Goal: Information Seeking & Learning: Learn about a topic

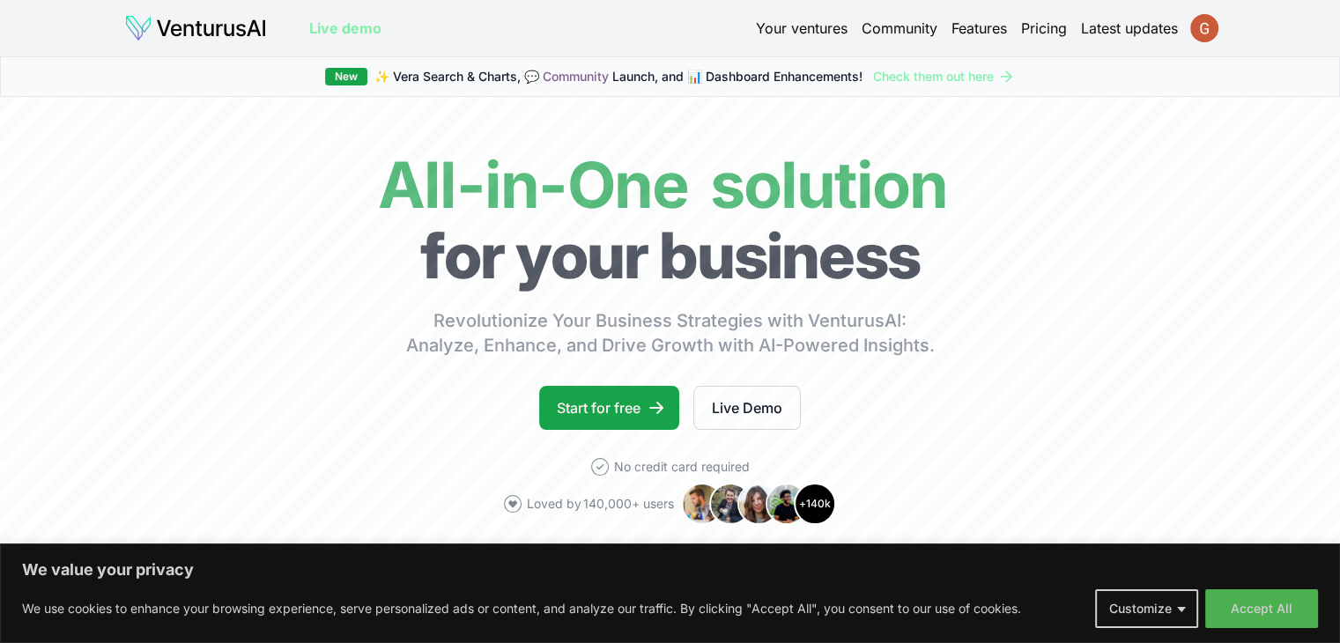
click at [1192, 23] on html "We value your privacy We use cookies to enhance your browsing experience, serve…" at bounding box center [670, 321] width 1340 height 643
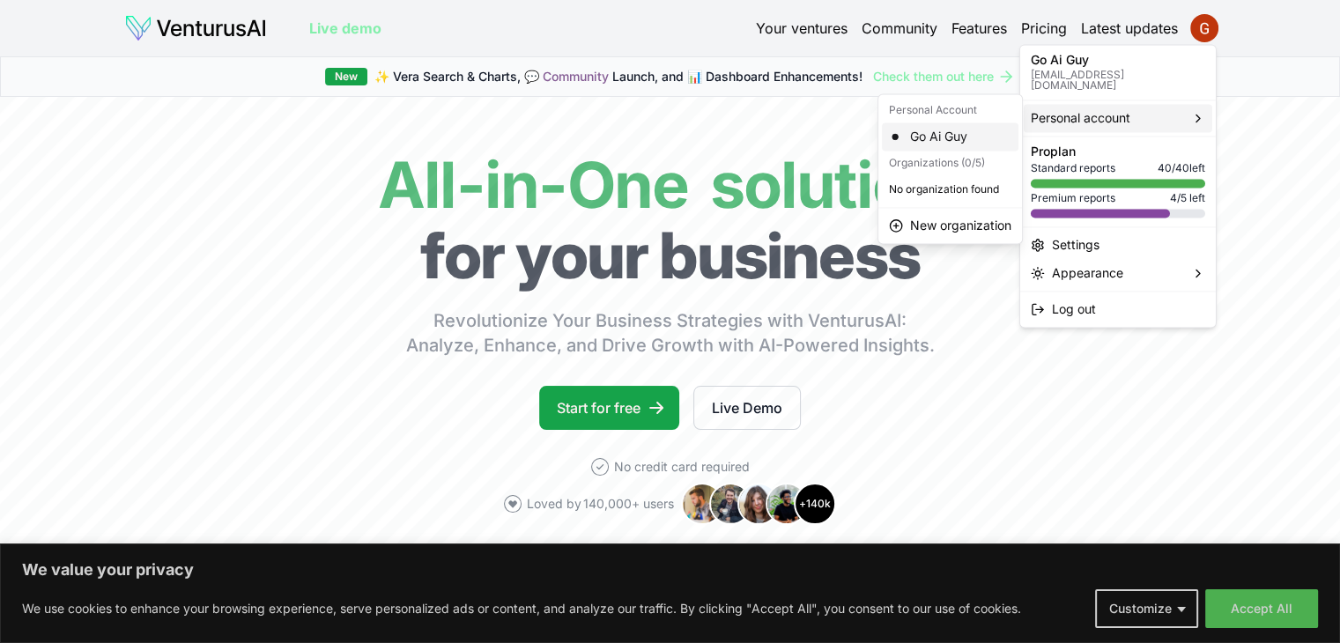
click at [947, 138] on div "Go Ai Guy" at bounding box center [950, 136] width 137 height 28
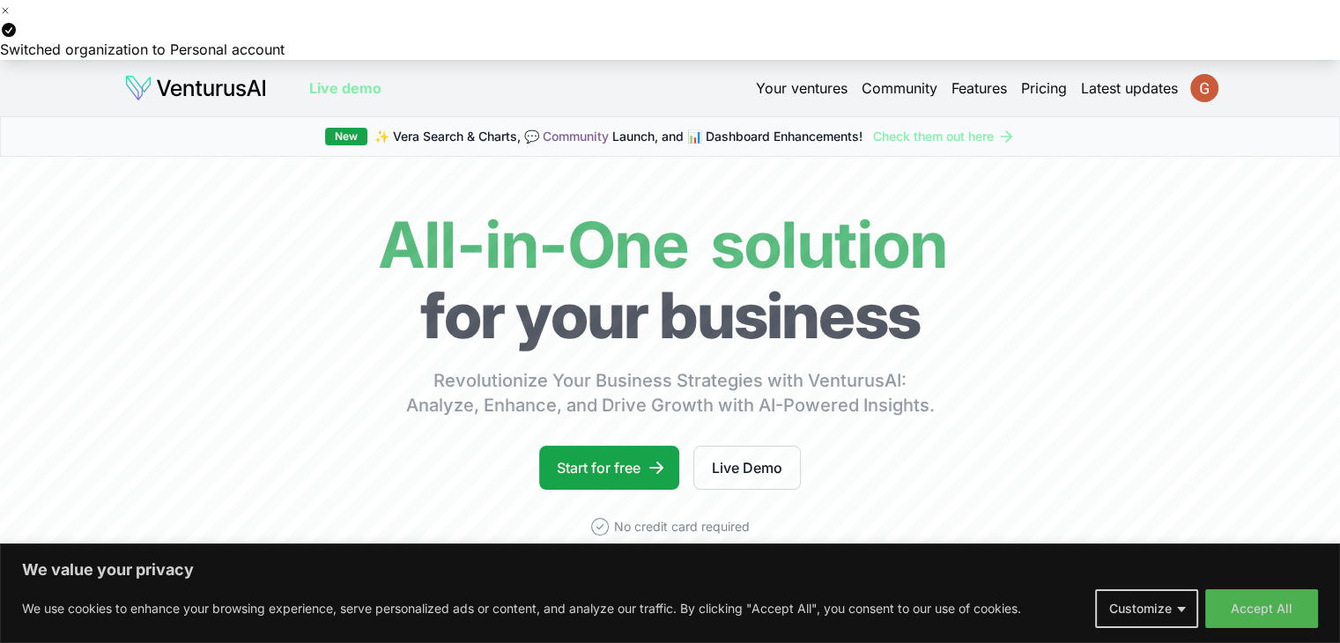
click at [1199, 84] on html "We value your privacy We use cookies to enhance your browsing experience, serve…" at bounding box center [670, 321] width 1340 height 643
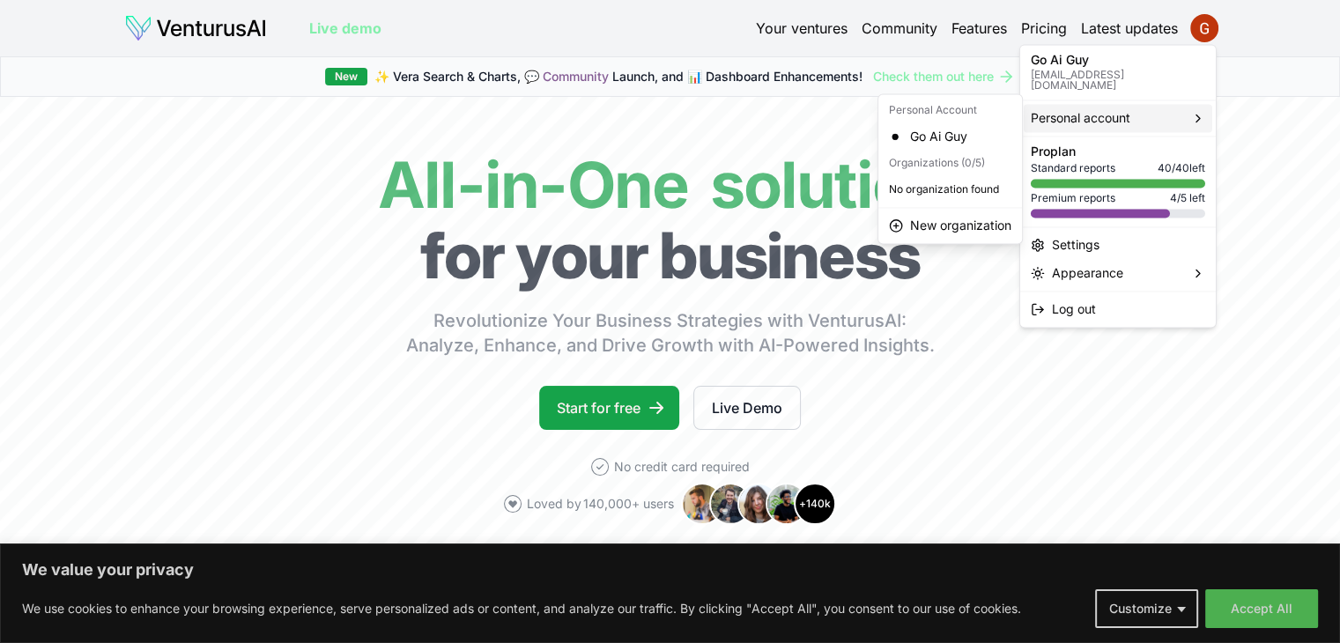
click at [1117, 109] on span "Personal account" at bounding box center [1081, 118] width 100 height 18
click at [940, 132] on div "Go Ai Guy" at bounding box center [950, 136] width 137 height 28
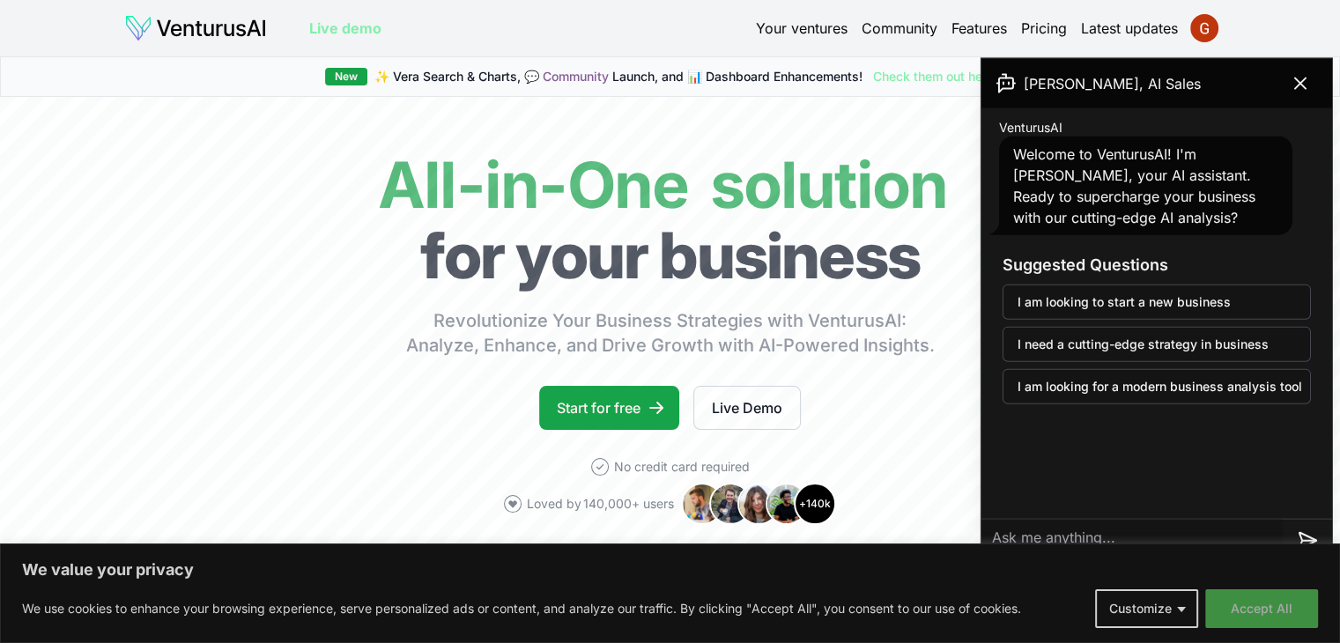
click at [1257, 604] on button "Accept All" at bounding box center [1261, 608] width 113 height 39
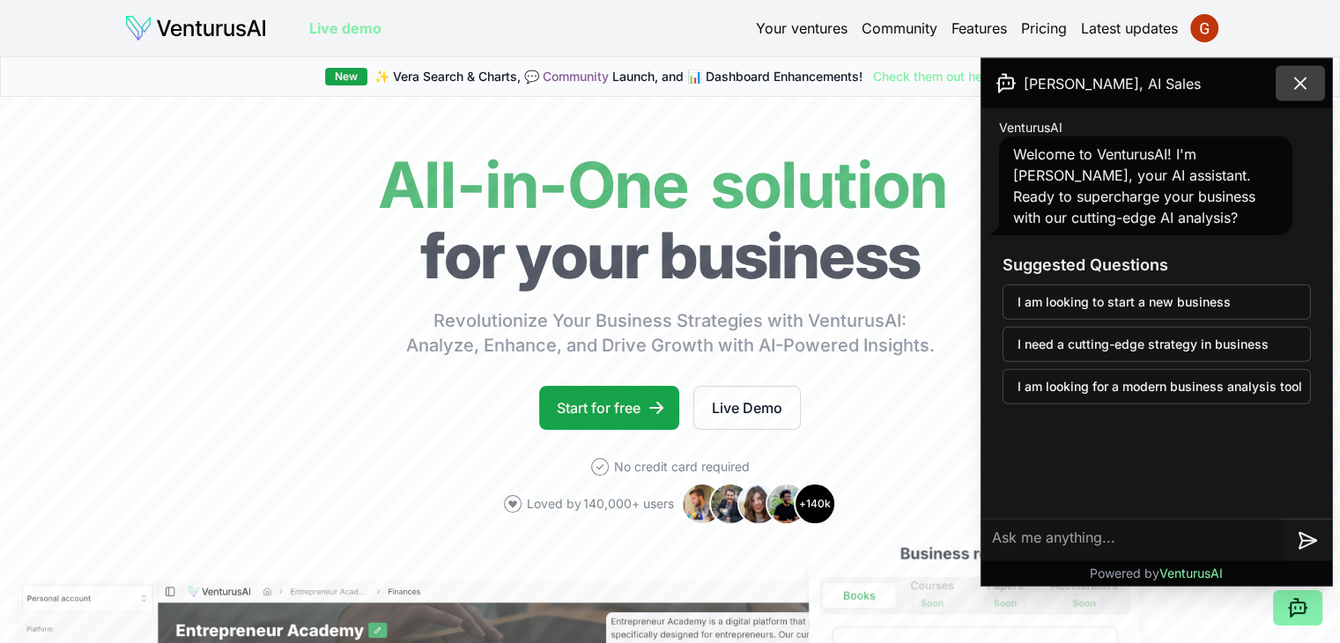
click at [1301, 82] on icon at bounding box center [1300, 83] width 11 height 11
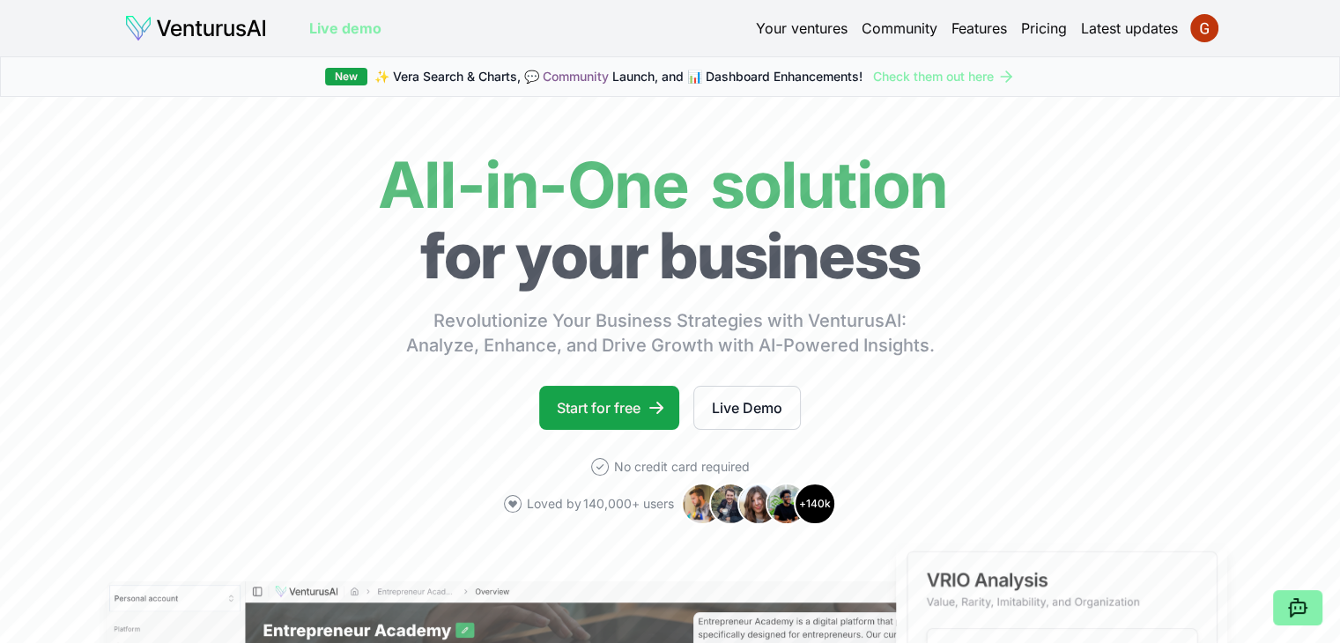
click at [974, 29] on link "Features" at bounding box center [980, 28] width 56 height 21
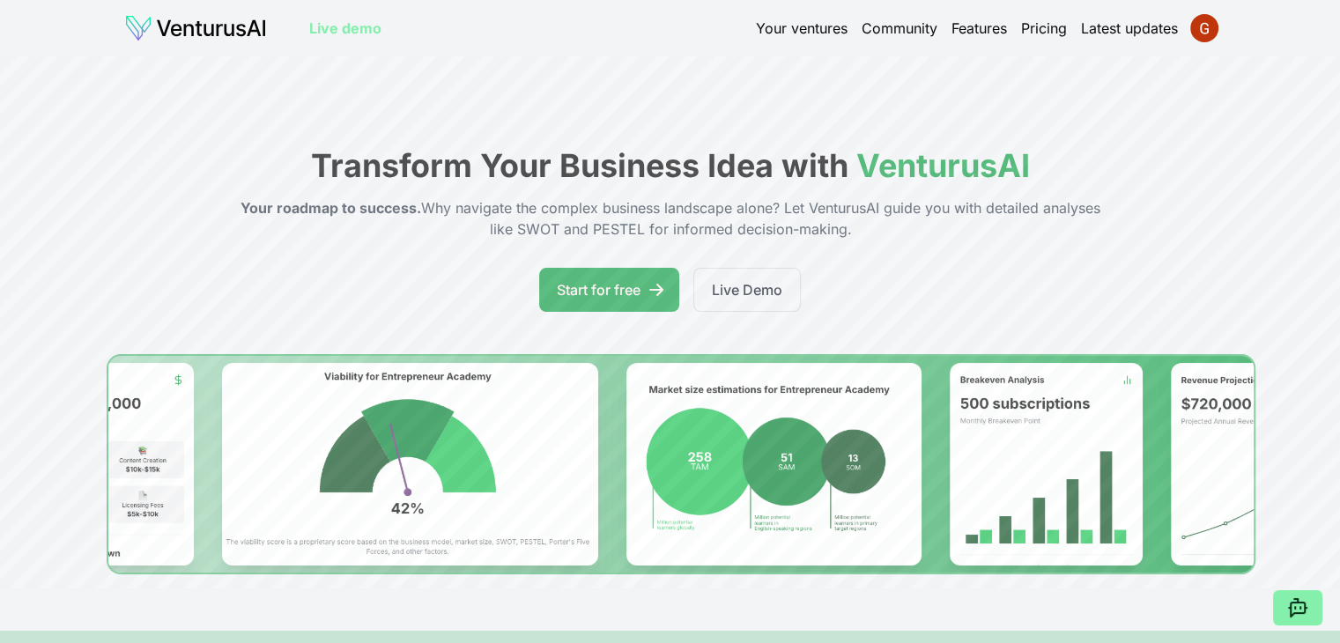
click at [1218, 22] on div "Live demo Your ventures Community Features Pricing Latest updates" at bounding box center [670, 28] width 1205 height 28
click at [1210, 26] on html "We value your privacy We use cookies to enhance your browsing experience, serve…" at bounding box center [670, 321] width 1340 height 643
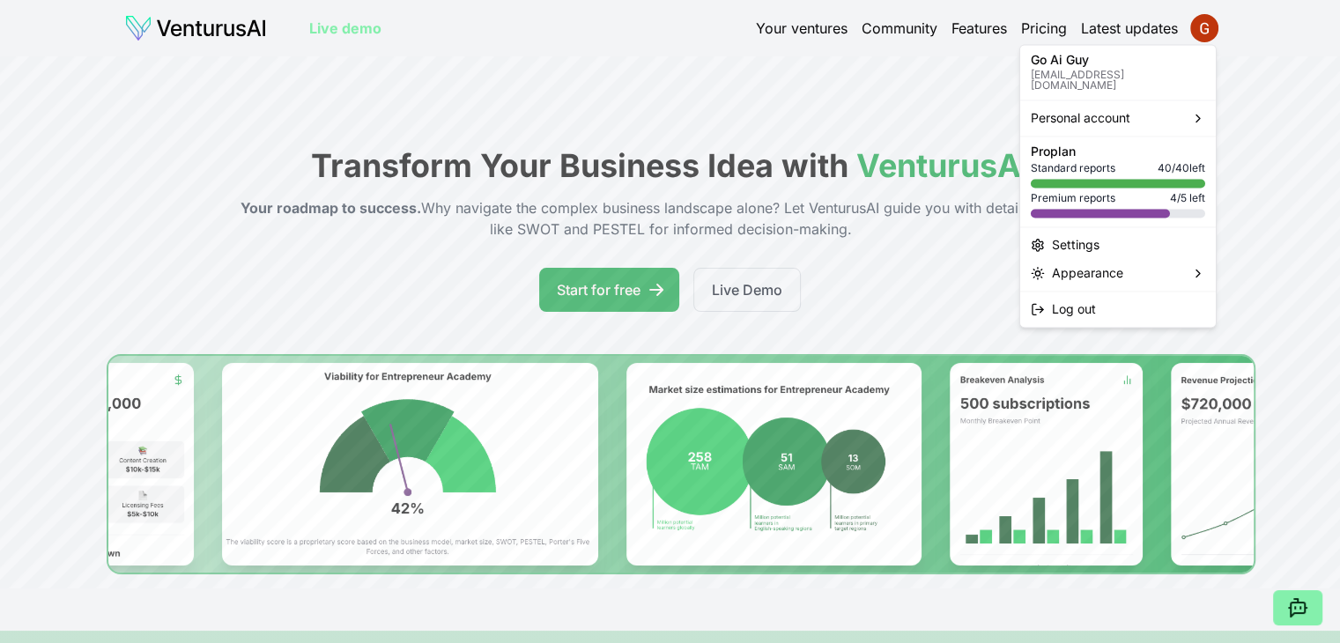
click at [1127, 71] on p "[EMAIL_ADDRESS][DOMAIN_NAME]" at bounding box center [1118, 80] width 174 height 21
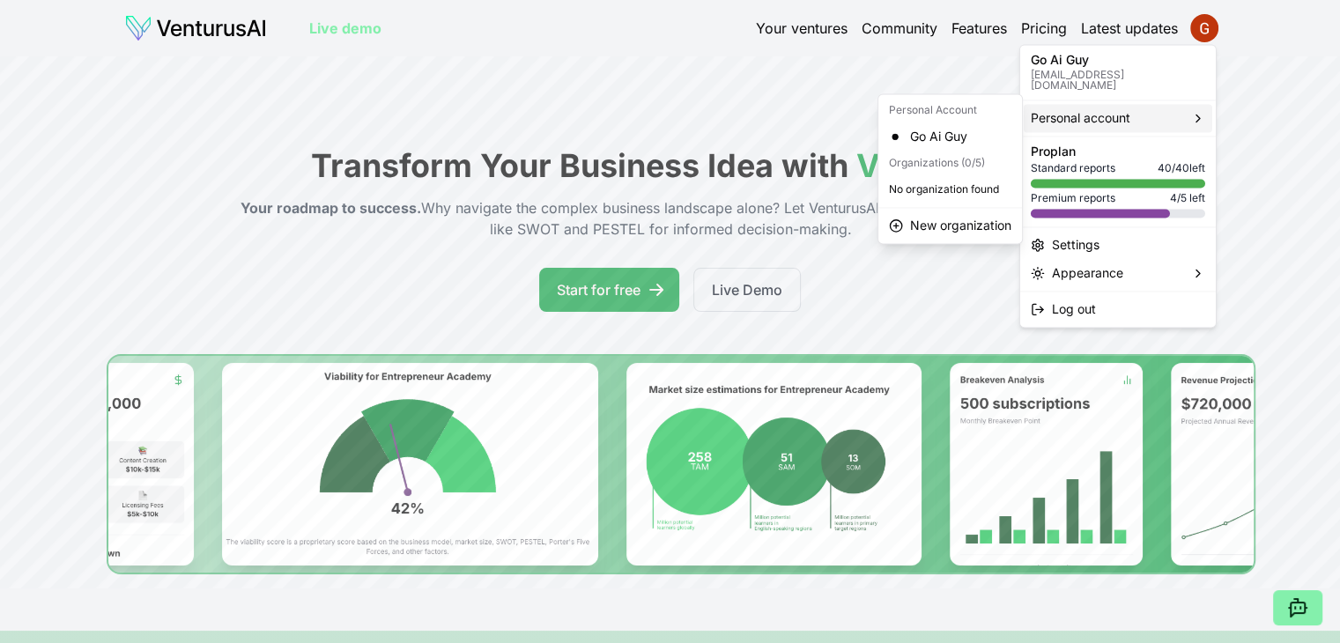
click at [1094, 112] on span "Personal account" at bounding box center [1081, 118] width 100 height 18
click at [937, 139] on div "Go Ai Guy" at bounding box center [950, 136] width 137 height 28
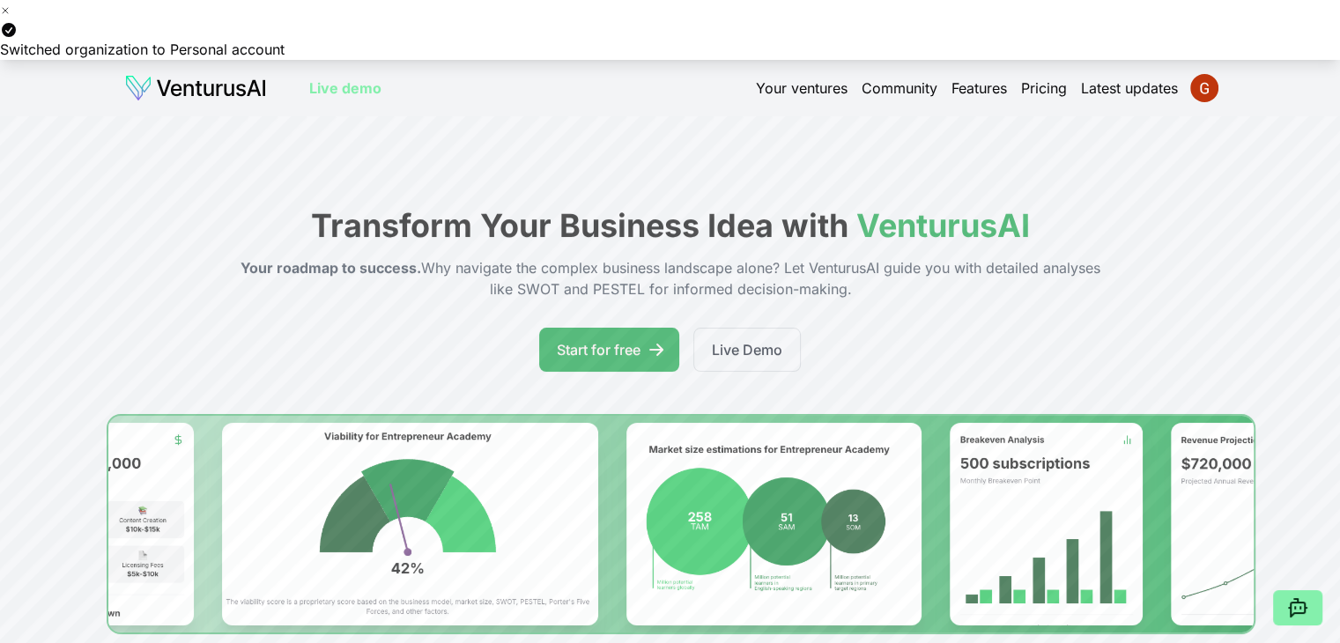
click at [6, 29] on icon "Notifications alt+T" at bounding box center [9, 30] width 14 height 14
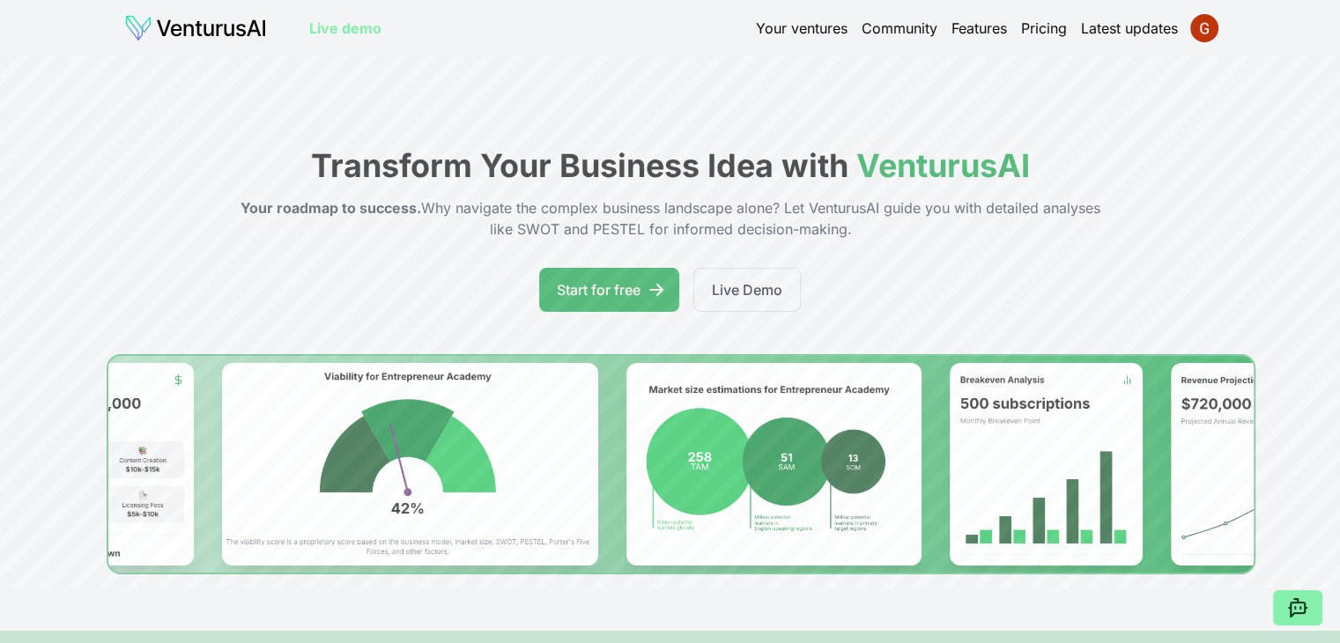
click at [799, 32] on link "Your ventures" at bounding box center [802, 28] width 92 height 21
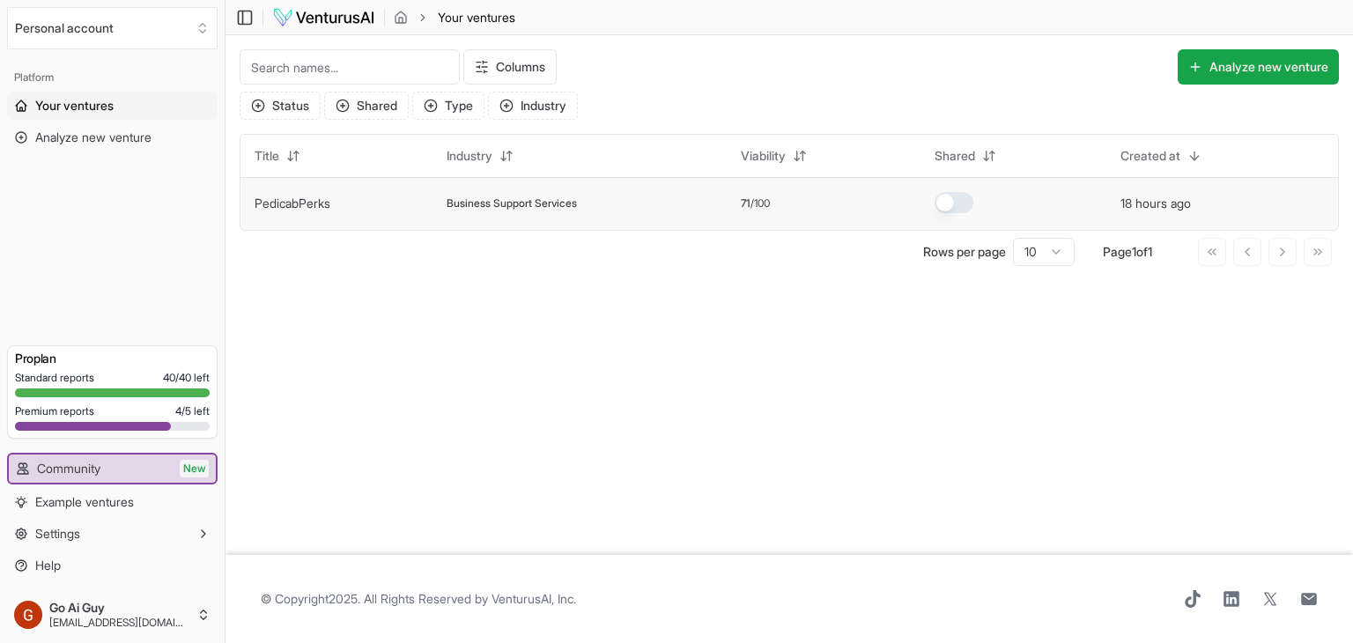
click at [295, 204] on link "PedicabPerks" at bounding box center [293, 203] width 76 height 15
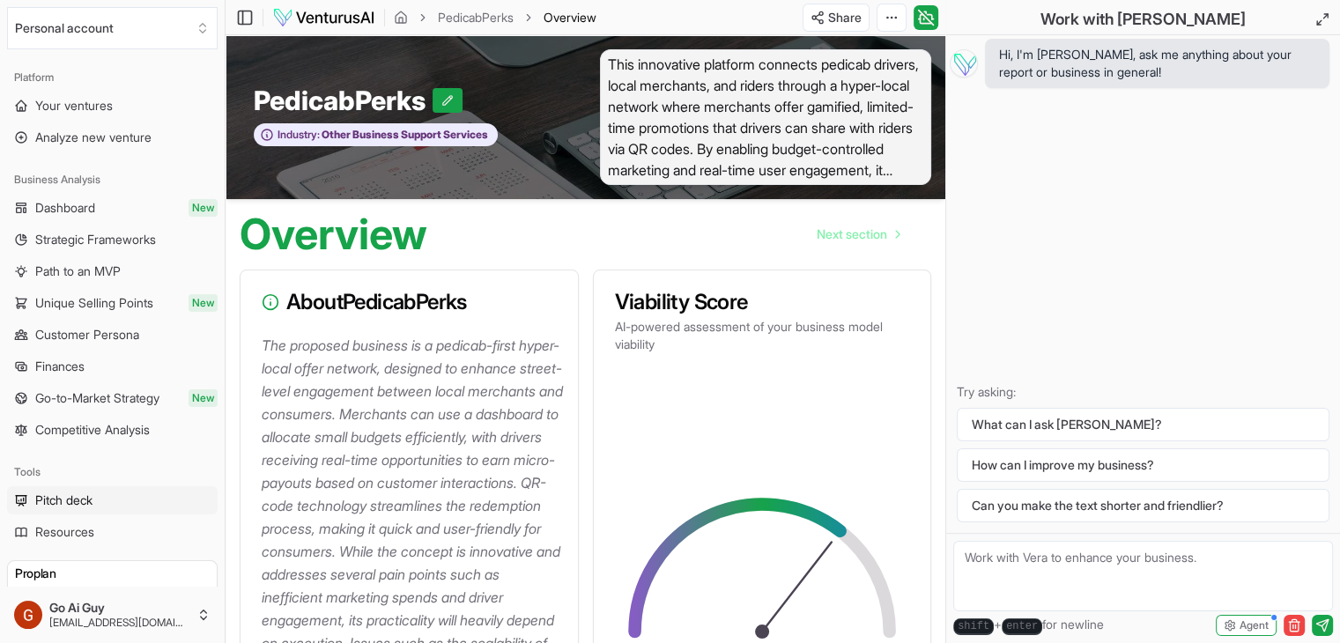
click at [70, 505] on span "Pitch deck" at bounding box center [63, 501] width 57 height 18
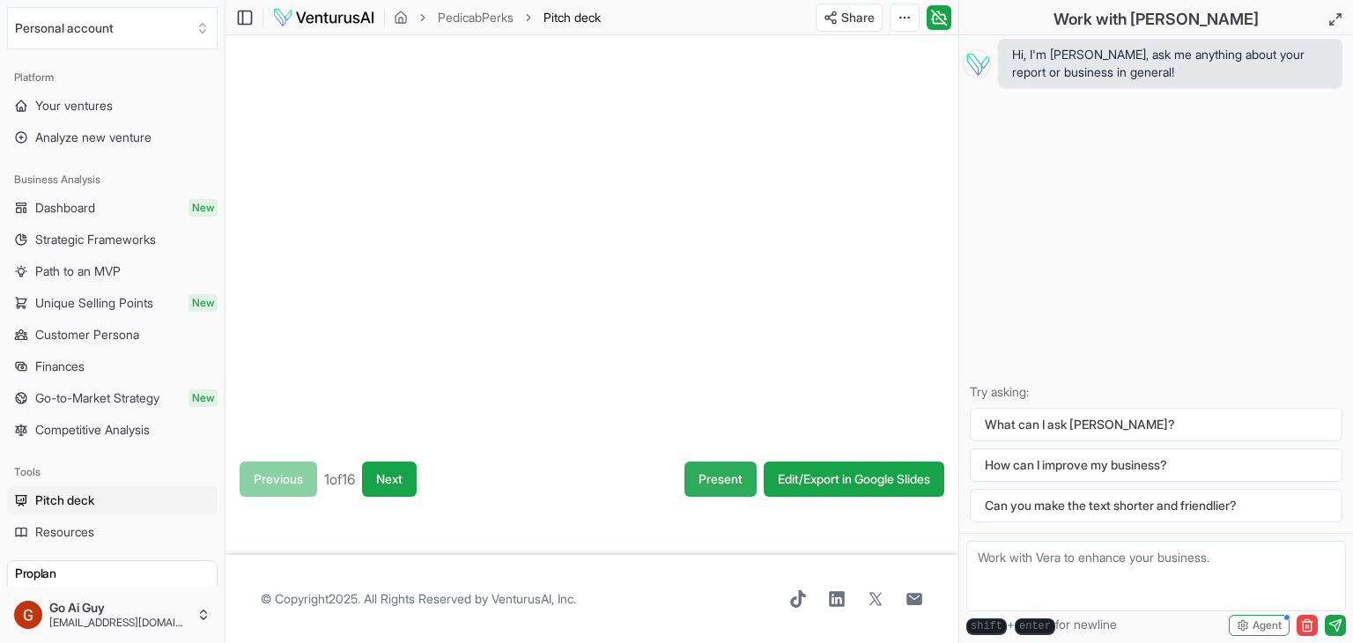
click at [714, 477] on button "Present" at bounding box center [721, 479] width 72 height 35
click at [99, 98] on span "Your ventures" at bounding box center [74, 106] width 78 height 18
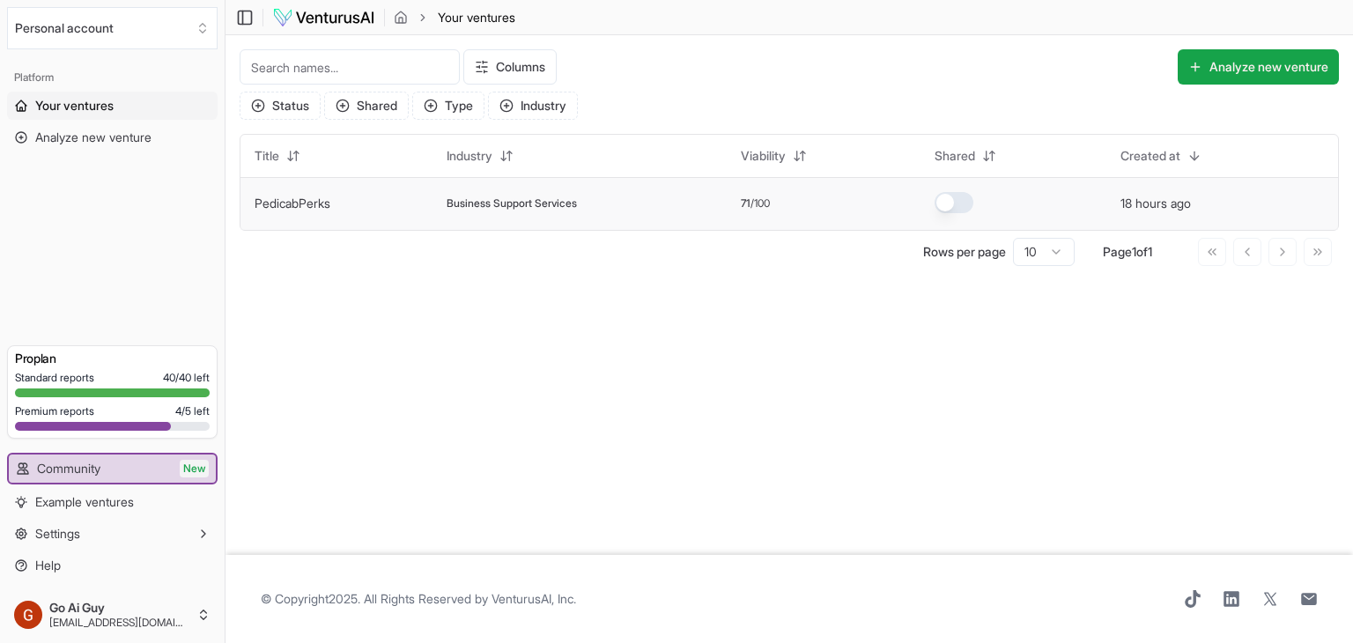
click at [484, 206] on span "Business Support Services" at bounding box center [512, 203] width 130 height 14
click at [290, 202] on link "PedicabPerks" at bounding box center [293, 203] width 76 height 15
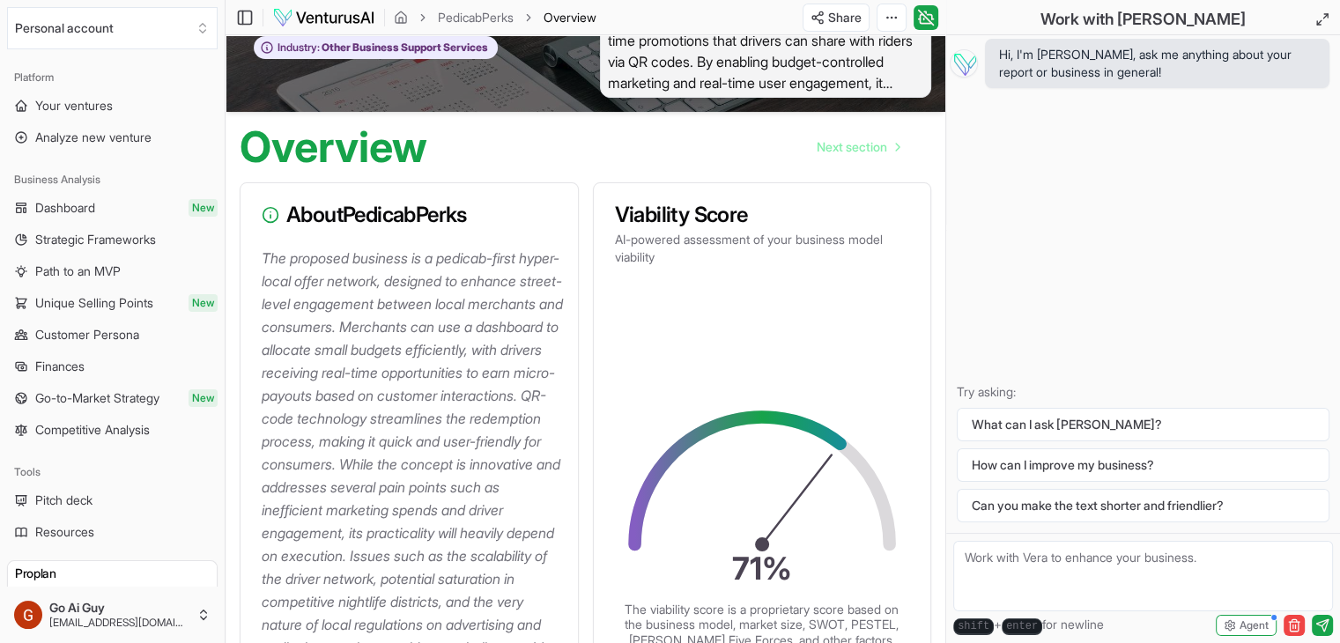
scroll to position [88, 0]
drag, startPoint x: 817, startPoint y: 143, endPoint x: 775, endPoint y: 145, distance: 41.5
click at [817, 143] on span "Next section" at bounding box center [852, 146] width 70 height 18
